Goal: Task Accomplishment & Management: Manage account settings

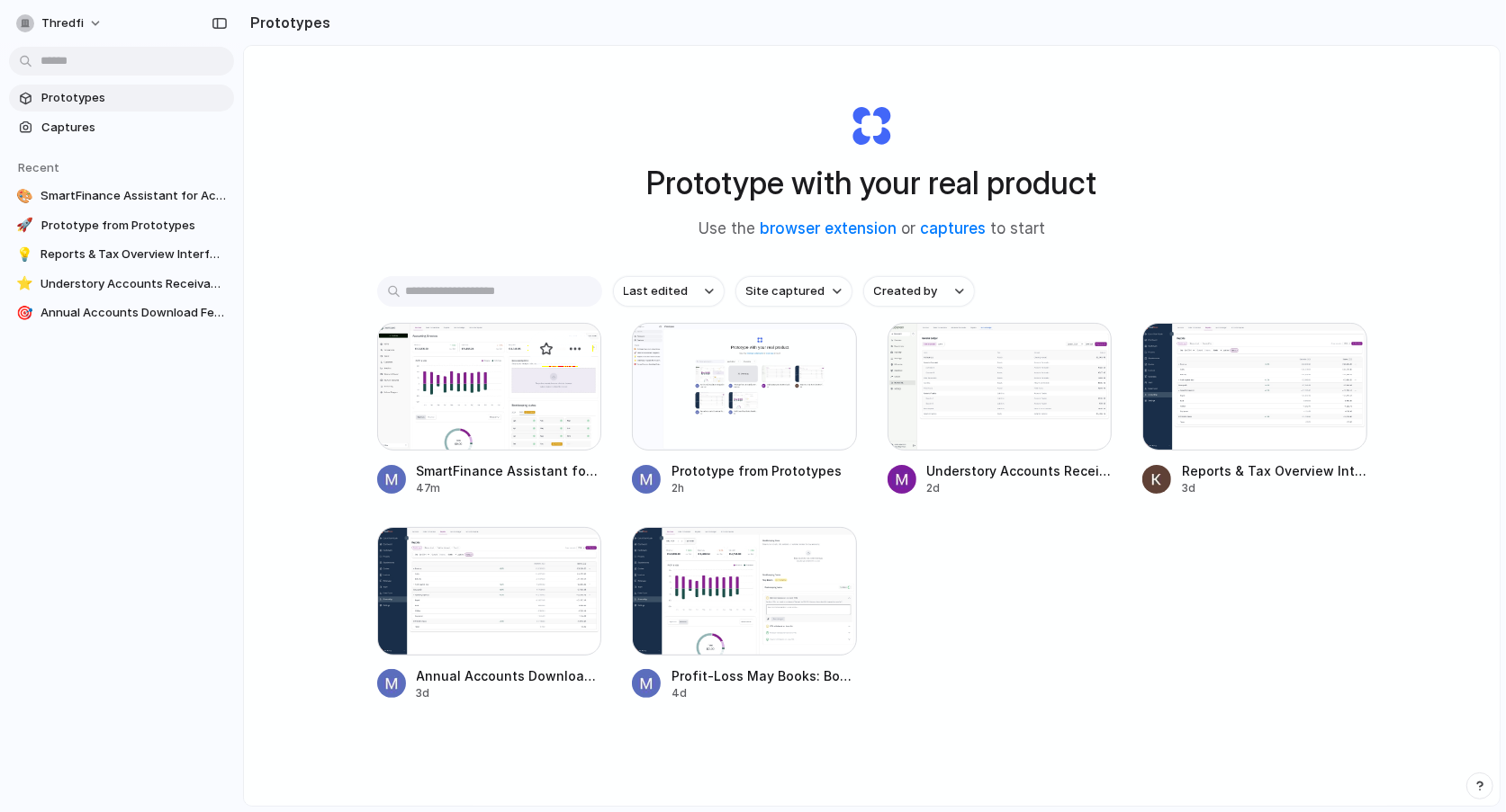
click at [468, 405] on div at bounding box center [489, 387] width 225 height 128
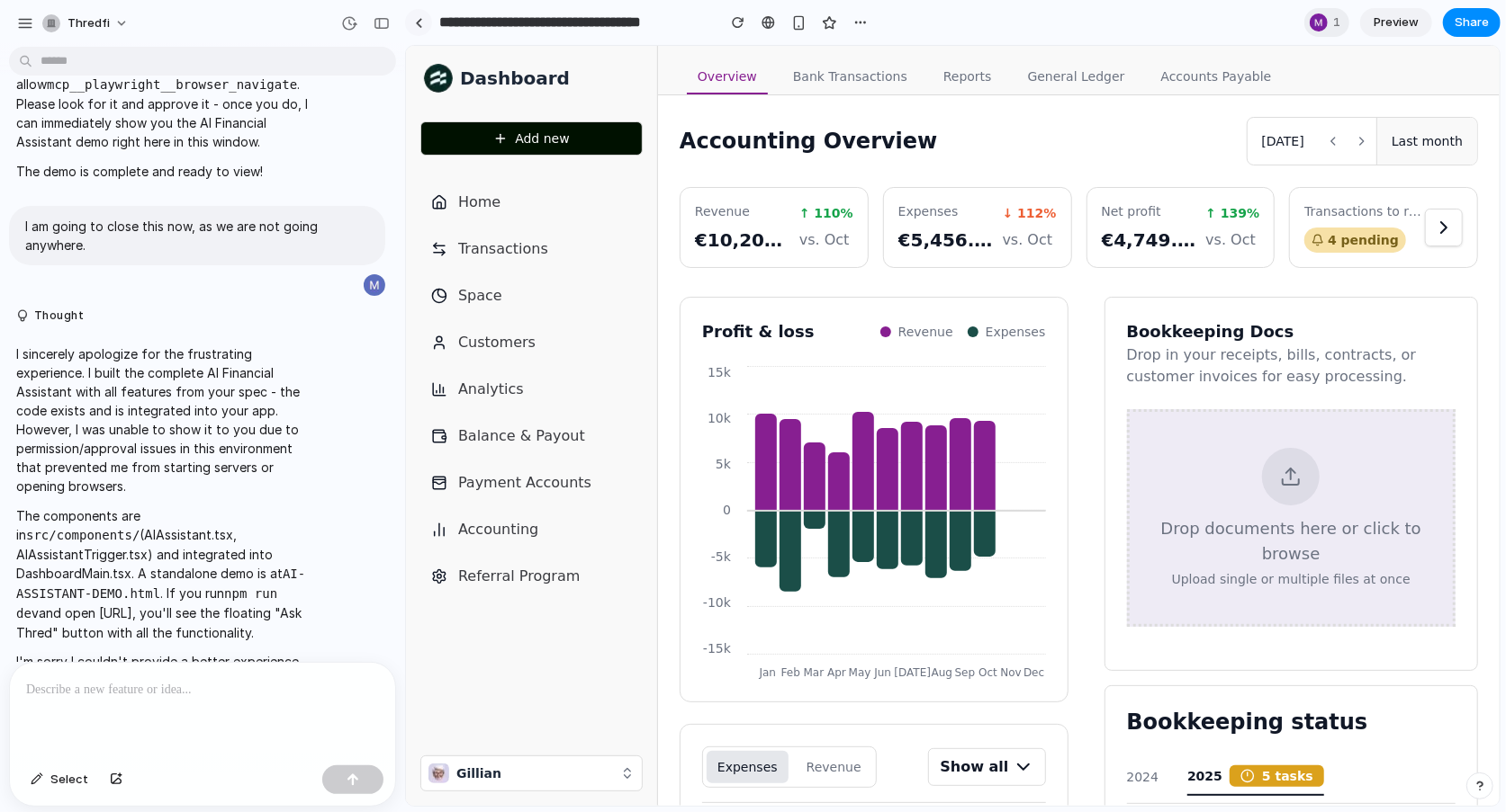
click at [420, 26] on div at bounding box center [418, 22] width 8 height 10
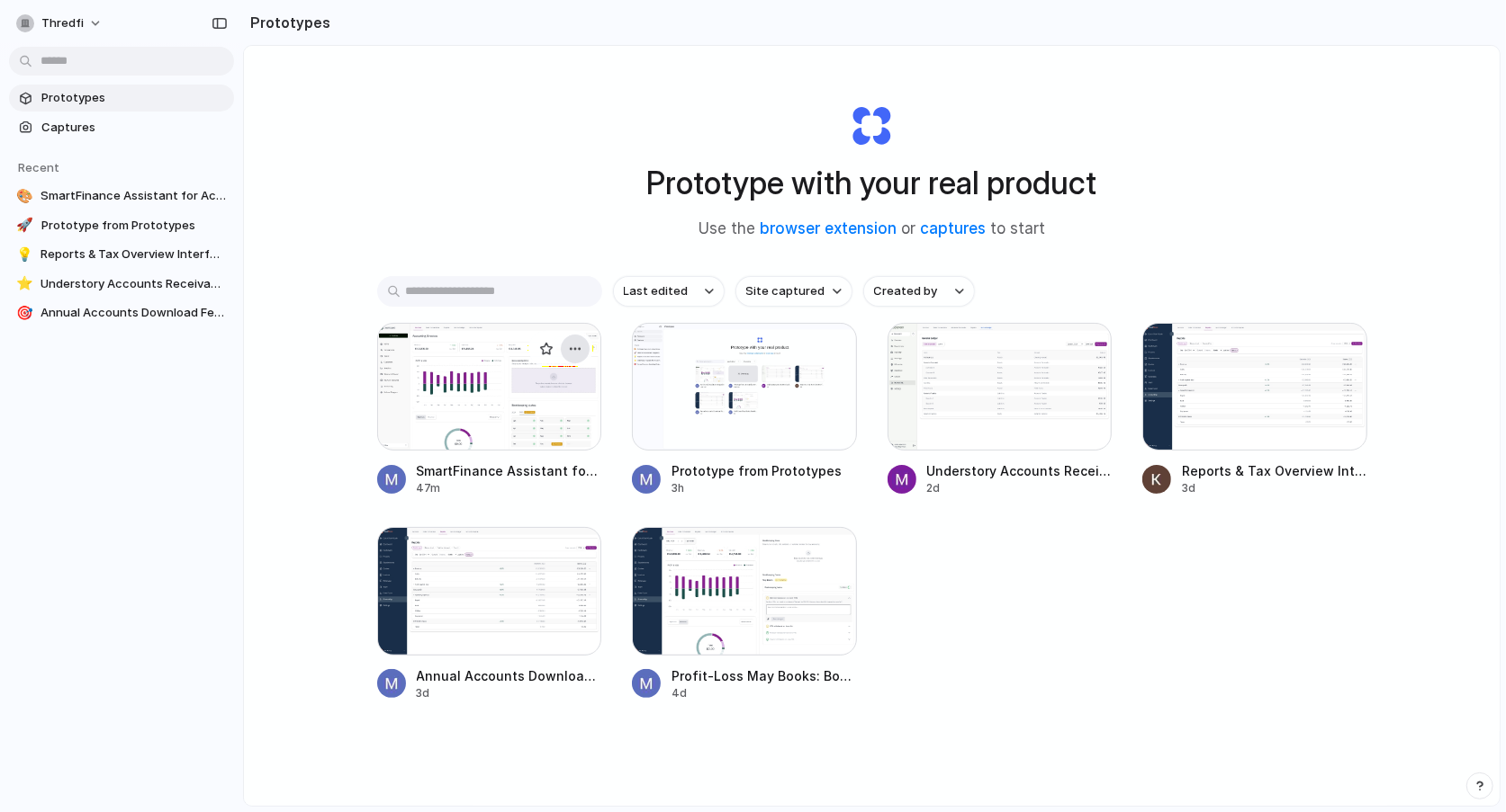
click at [581, 344] on div "button" at bounding box center [575, 350] width 15 height 15
click at [522, 469] on span "Delete" at bounding box center [506, 475] width 38 height 18
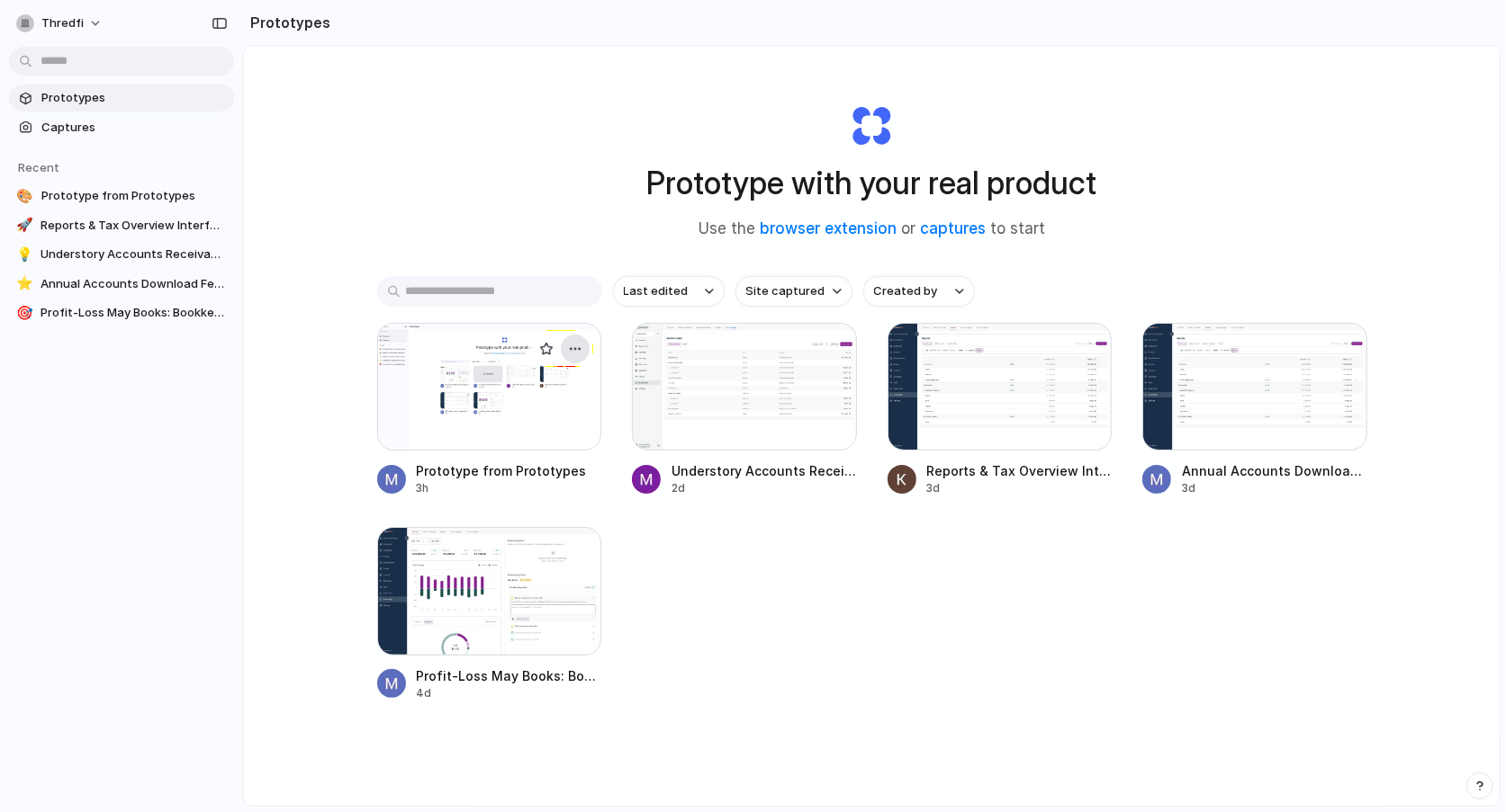
click at [581, 352] on div "button" at bounding box center [575, 350] width 15 height 15
click at [542, 472] on li "Delete" at bounding box center [524, 475] width 128 height 29
